Goal: Task Accomplishment & Management: Use online tool/utility

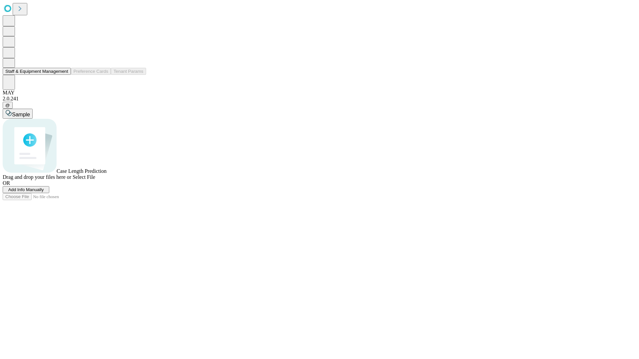
click at [64, 75] on button "Staff & Equipment Management" at bounding box center [37, 71] width 68 height 7
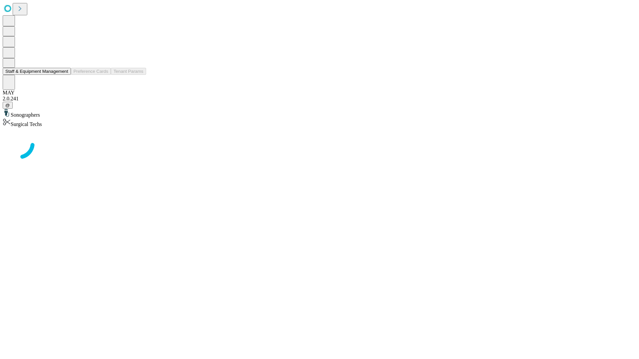
click at [64, 75] on button "Staff & Equipment Management" at bounding box center [37, 71] width 68 height 7
